Goal: Task Accomplishment & Management: Use online tool/utility

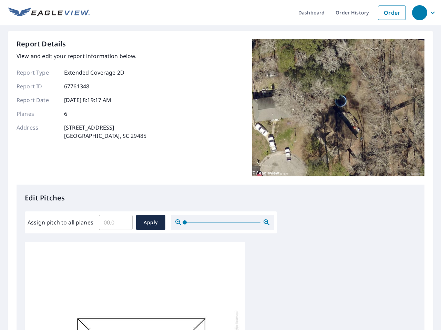
click at [220, 165] on div "Report Details View and edit your report information below. Report Type Extende…" at bounding box center [221, 112] width 408 height 146
click at [419, 12] on div "button" at bounding box center [419, 12] width 15 height 15
click at [116, 223] on input "Assign pitch to all planes" at bounding box center [116, 222] width 34 height 19
click at [150, 223] on span "Apply" at bounding box center [150, 223] width 18 height 9
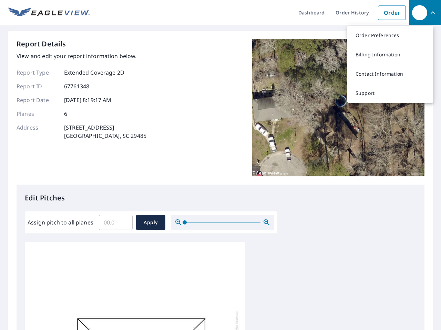
click at [266, 223] on icon "button" at bounding box center [266, 223] width 8 height 8
